Goal: Task Accomplishment & Management: Manage account settings

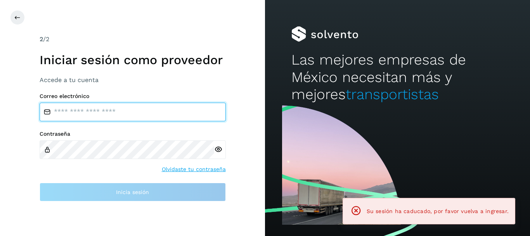
click at [106, 111] on input "email" at bounding box center [133, 111] width 186 height 19
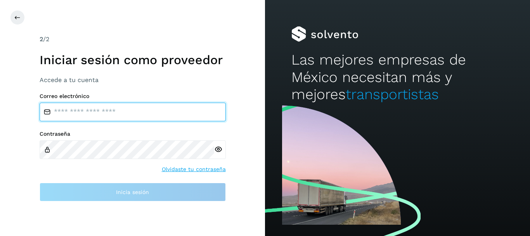
type input "**********"
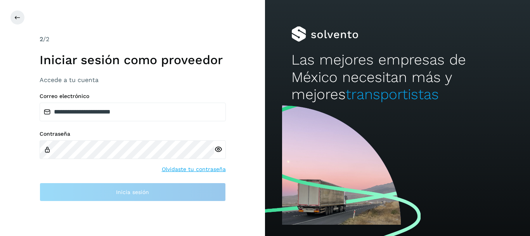
click at [219, 148] on icon at bounding box center [218, 149] width 8 height 8
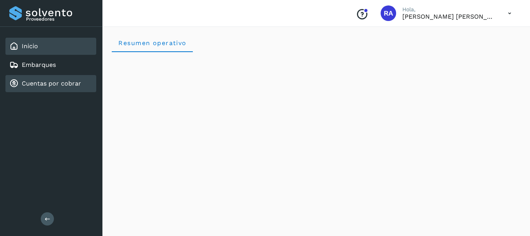
click at [66, 85] on link "Cuentas por cobrar" at bounding box center [51, 83] width 59 height 7
